Goal: Find specific page/section: Find specific page/section

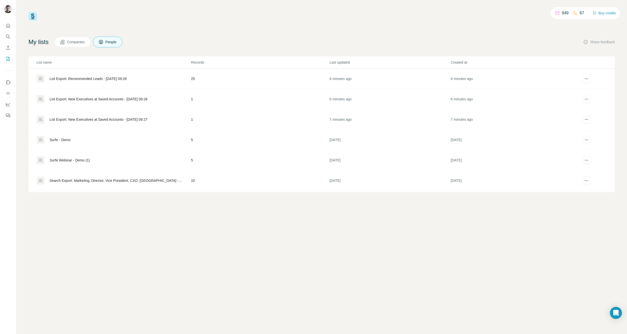
click at [91, 79] on div "List Export: Recommended Leads - 25/08/2025 09:28" at bounding box center [88, 78] width 77 height 5
